Goal: Check status

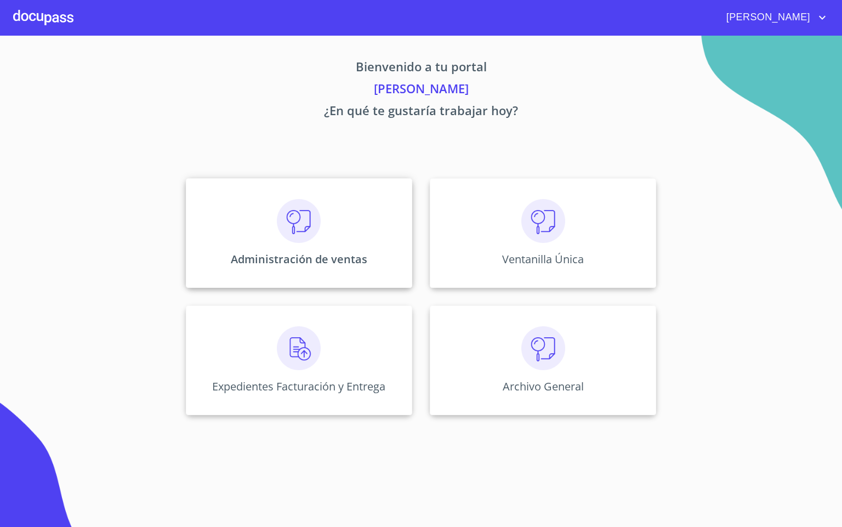
click at [272, 234] on div "Administración de ventas" at bounding box center [299, 233] width 226 height 110
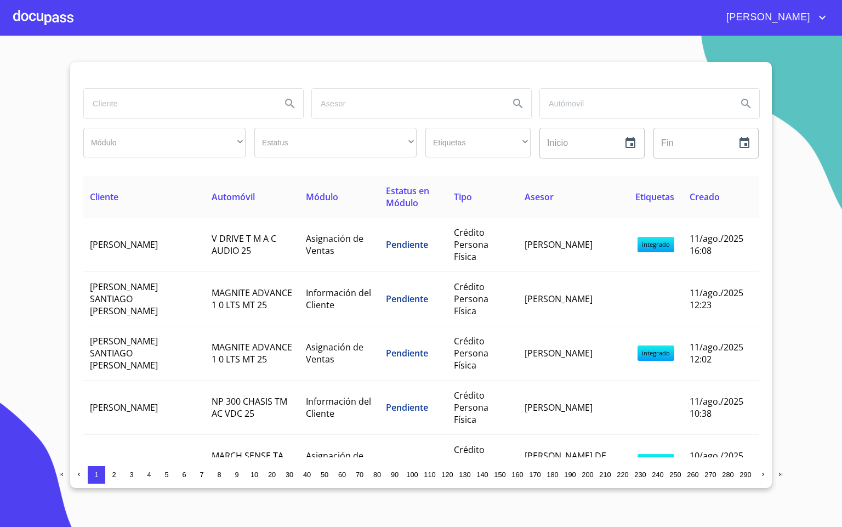
click at [186, 107] on input "search" at bounding box center [178, 104] width 189 height 30
type input "julio cesar soto"
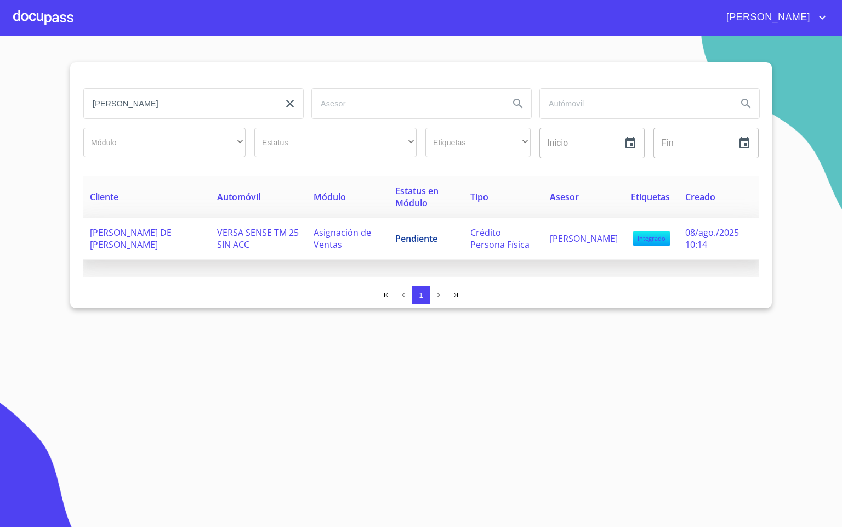
click at [160, 228] on span "[PERSON_NAME] DE [PERSON_NAME]" at bounding box center [131, 238] width 82 height 24
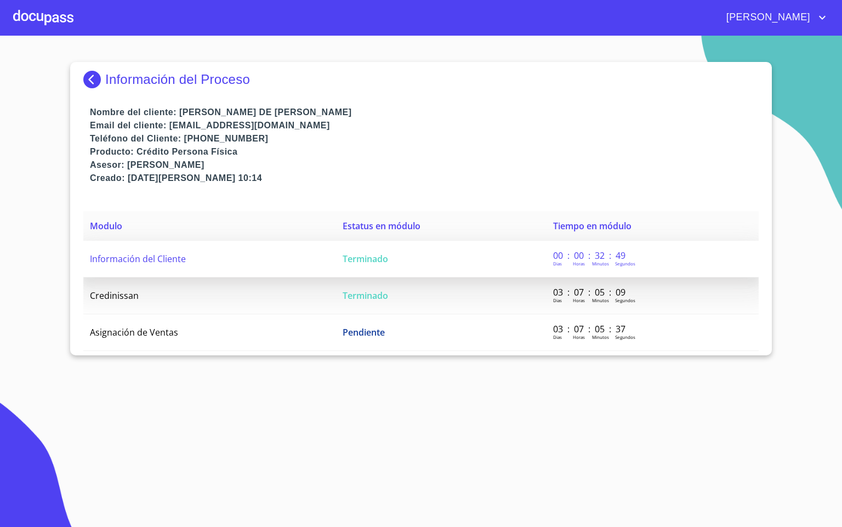
click at [232, 265] on td "Información del Cliente" at bounding box center [209, 259] width 253 height 37
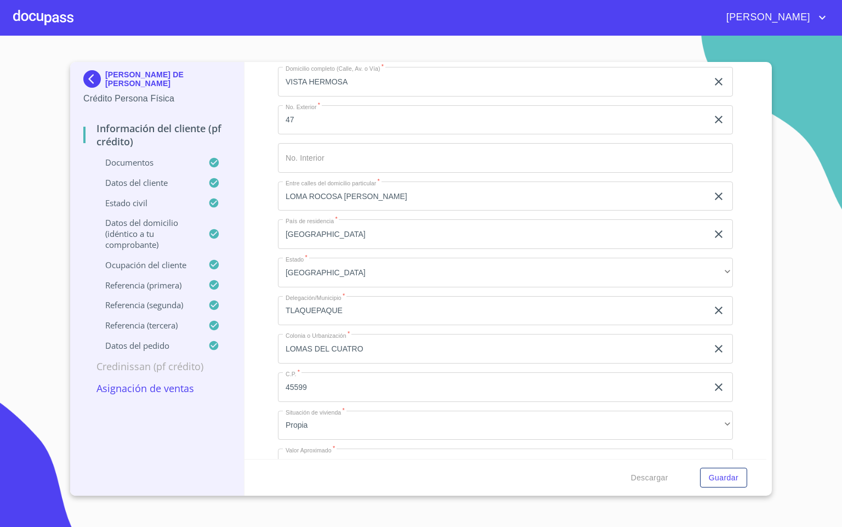
scroll to position [4276, 0]
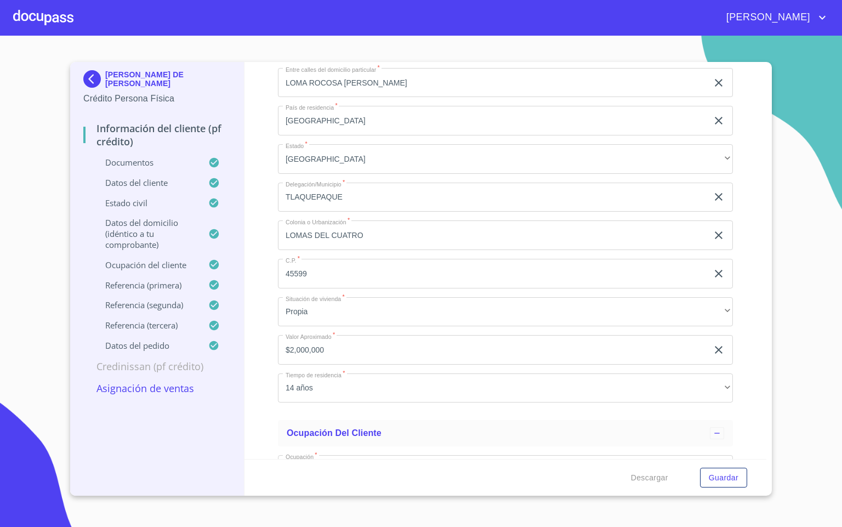
click at [47, 20] on div at bounding box center [43, 17] width 60 height 35
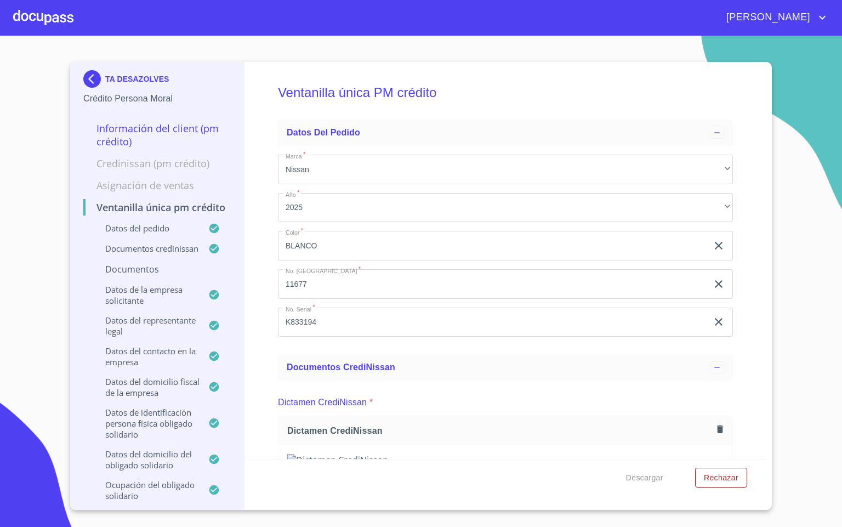
click at [61, 16] on div at bounding box center [43, 17] width 60 height 35
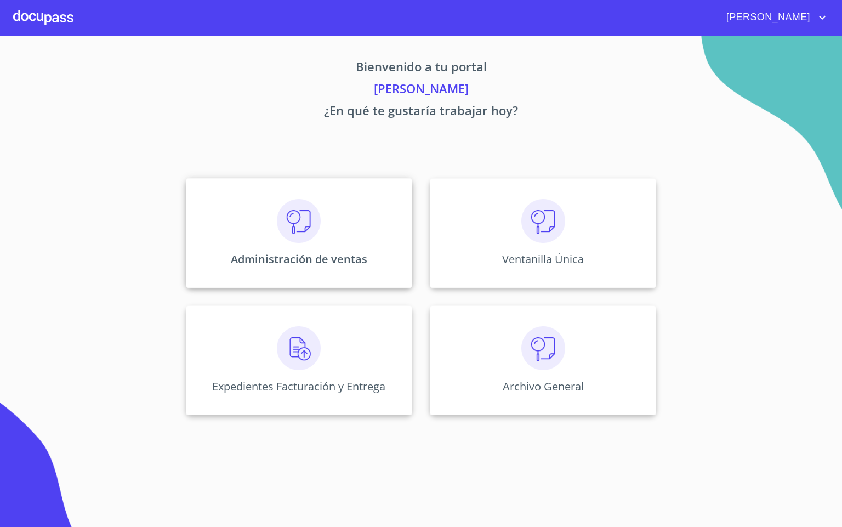
click at [306, 214] on img at bounding box center [299, 221] width 44 height 44
